Goal: Communication & Community: Participate in discussion

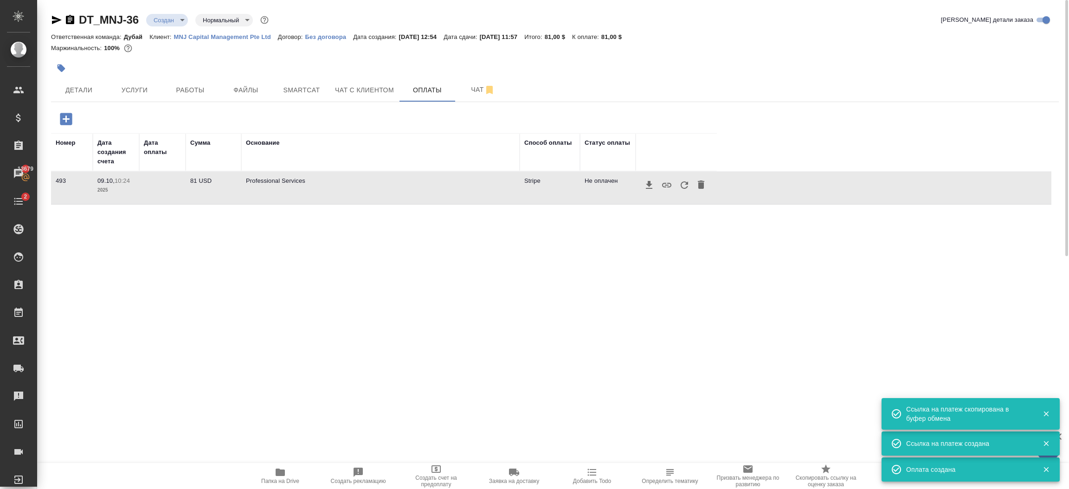
click at [687, 183] on icon "button" at bounding box center [684, 184] width 7 height 7
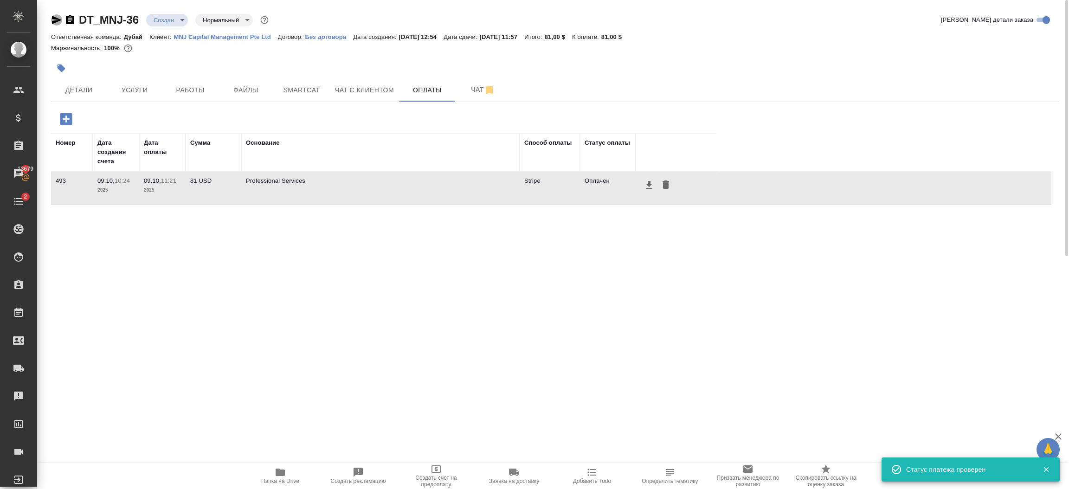
click at [51, 23] on icon "button" at bounding box center [56, 19] width 11 height 11
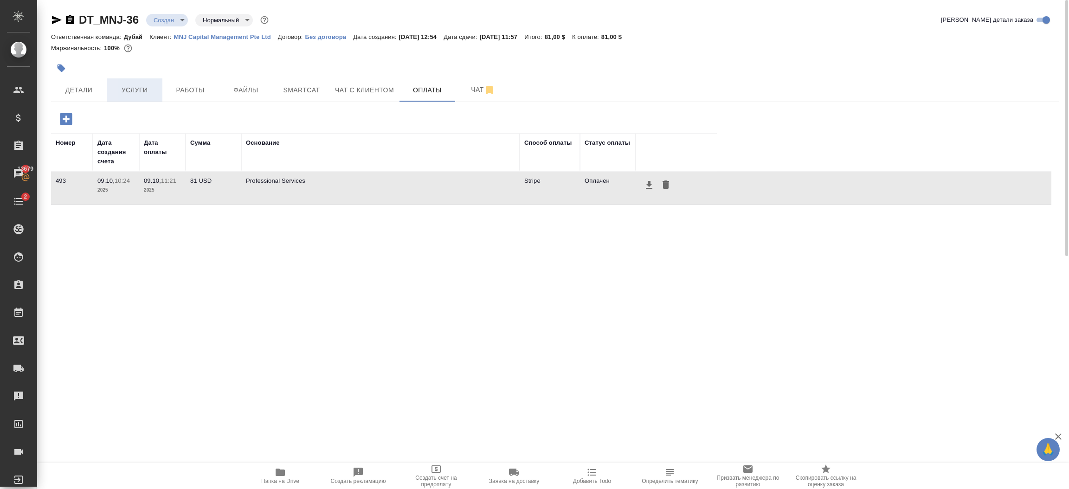
click at [139, 96] on span "Услуги" at bounding box center [134, 90] width 45 height 12
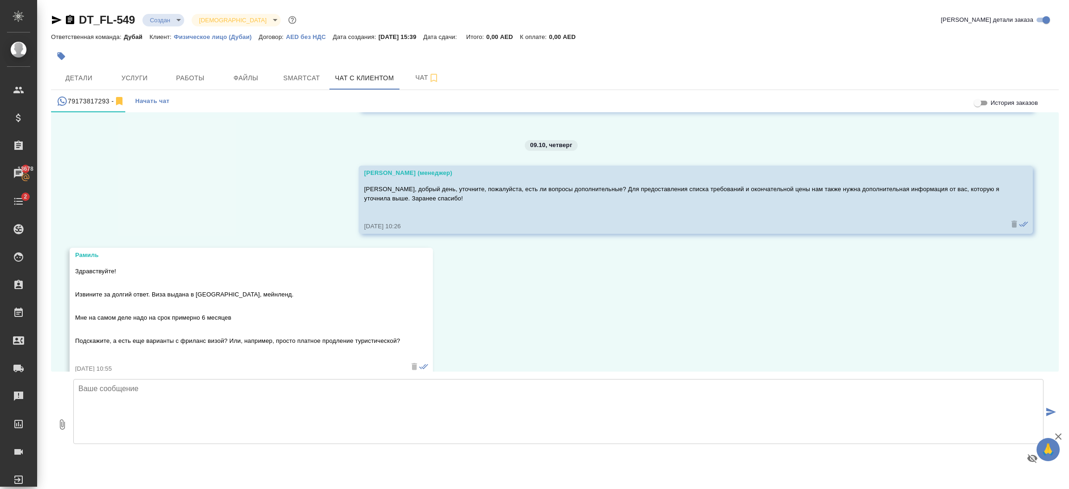
scroll to position [193, 0]
drag, startPoint x: 402, startPoint y: 321, endPoint x: 667, endPoint y: 341, distance: 265.6
click at [667, 341] on div "08.10, [DATE] [PERSON_NAME] (менеджер) [PERSON_NAME], добрый день, меня зовут […" at bounding box center [555, 241] width 1008 height 259
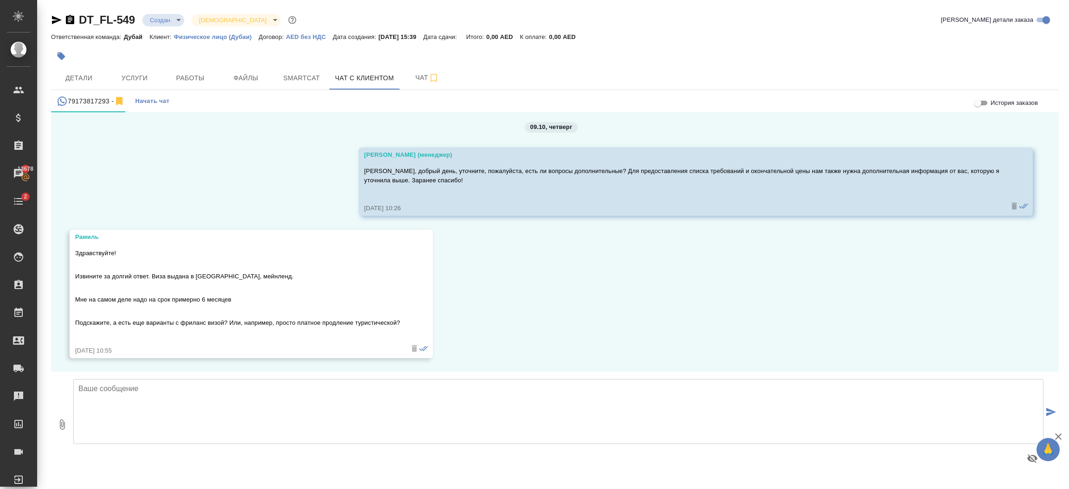
click at [570, 405] on textarea at bounding box center [558, 411] width 970 height 65
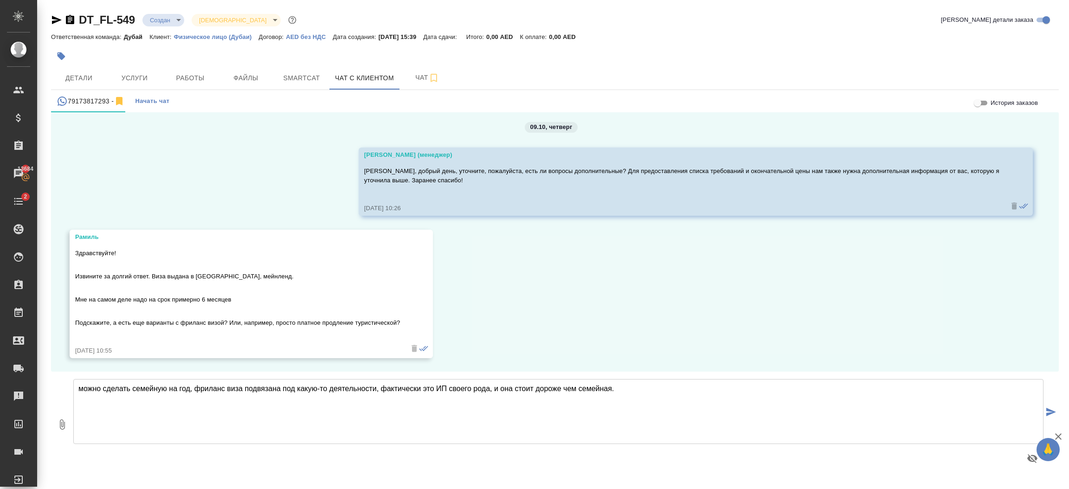
click at [677, 391] on textarea "можно сделать семейную на год, фриланс виза подвязана под какую-то деятельности…" at bounding box center [558, 411] width 970 height 65
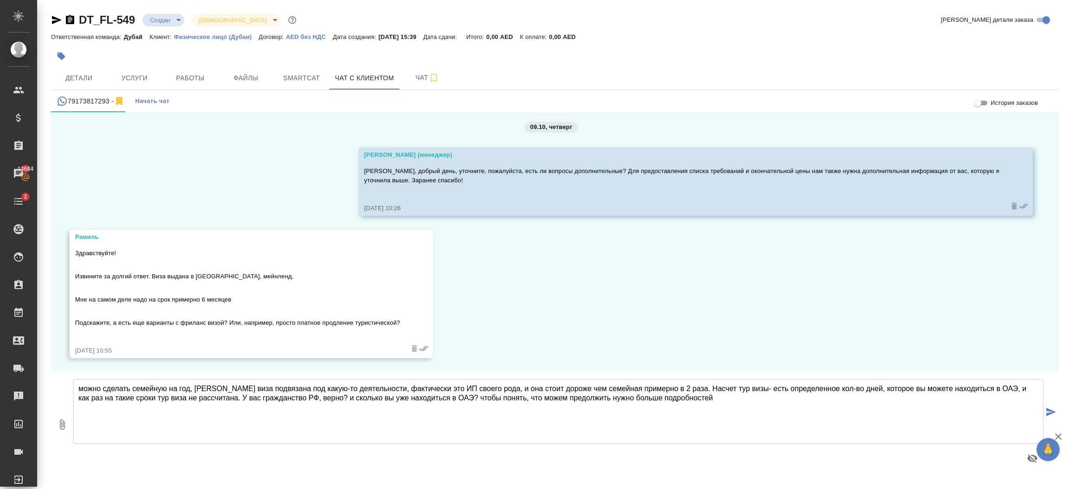
type textarea "можно сделать семейную на год, [PERSON_NAME] виза подвязана под какую-то деятел…"
